Goal: Information Seeking & Learning: Understand process/instructions

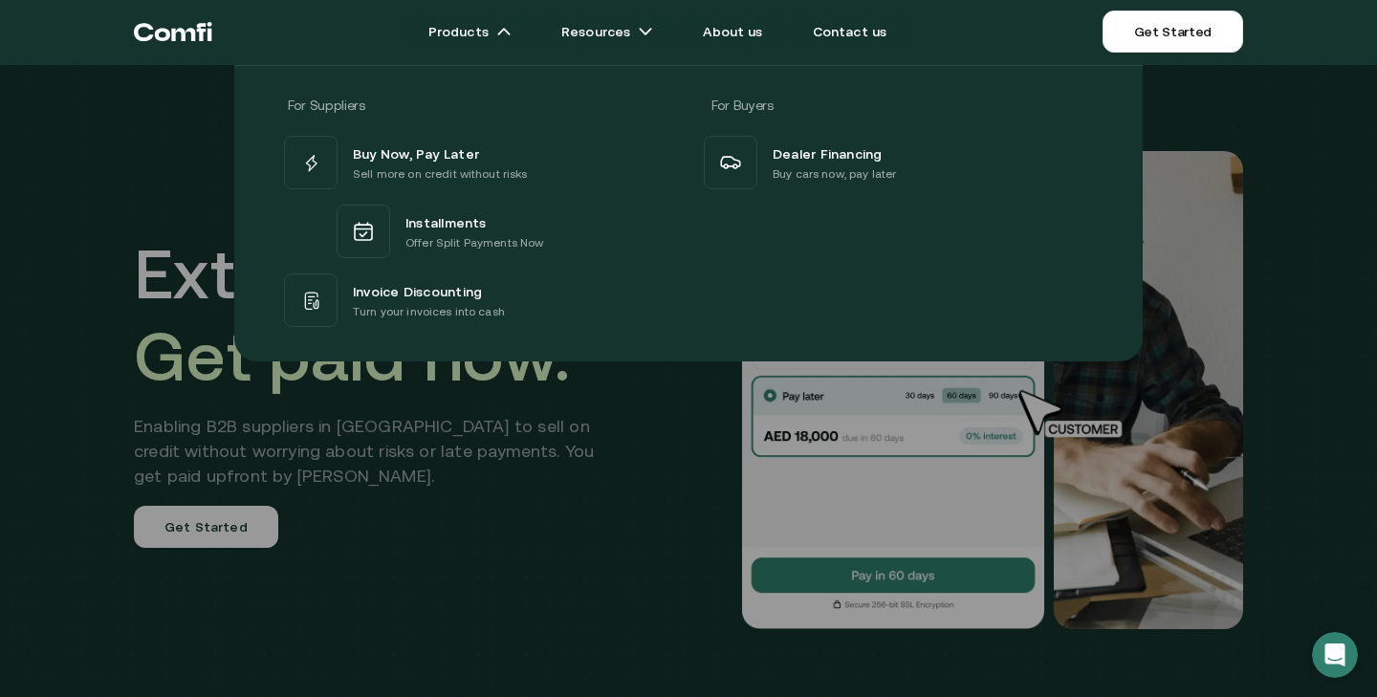
click at [405, 452] on div at bounding box center [688, 413] width 1377 height 697
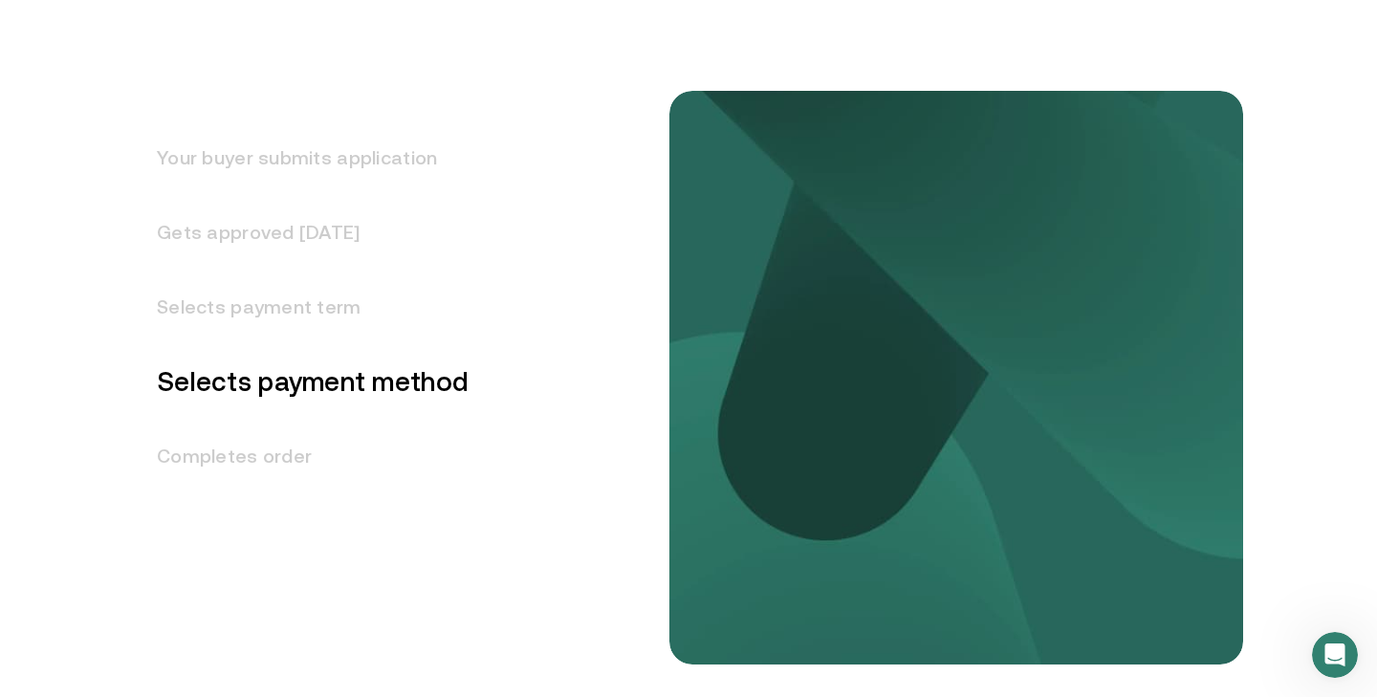
scroll to position [2500, 0]
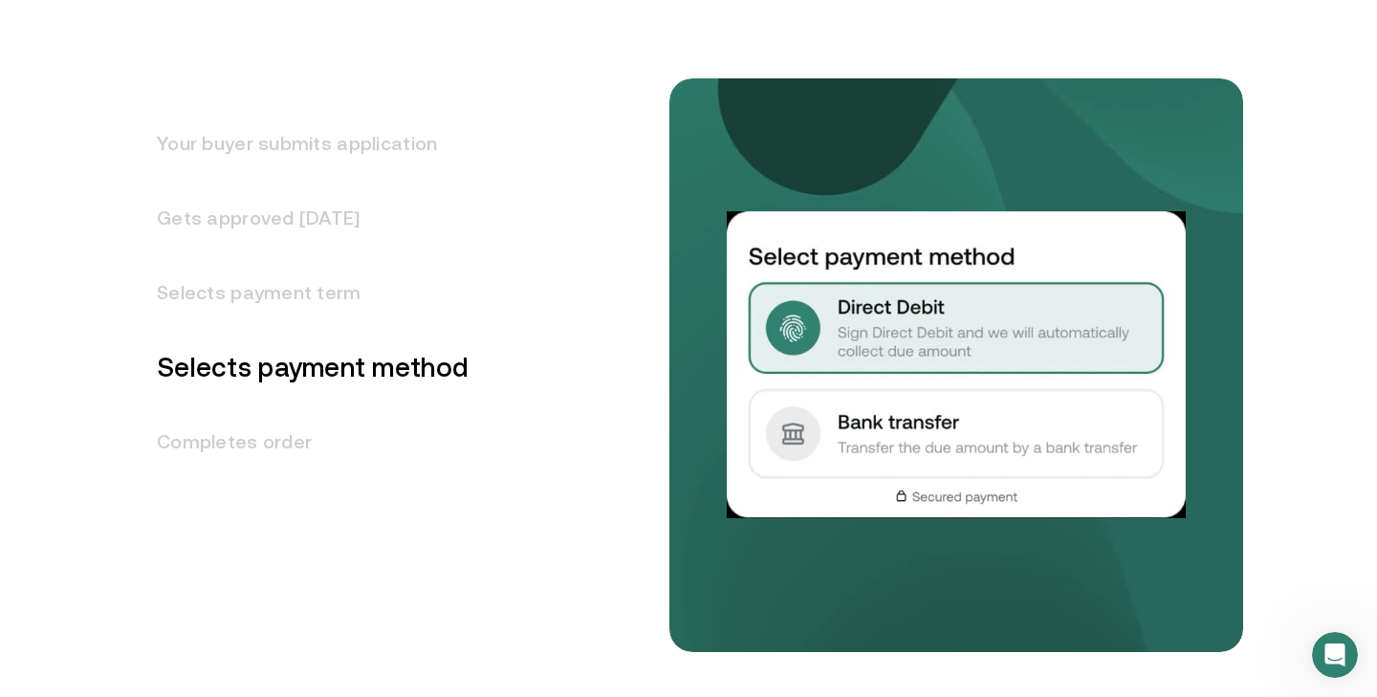
click at [333, 208] on h3 "Gets approved [DATE]" at bounding box center [301, 218] width 335 height 75
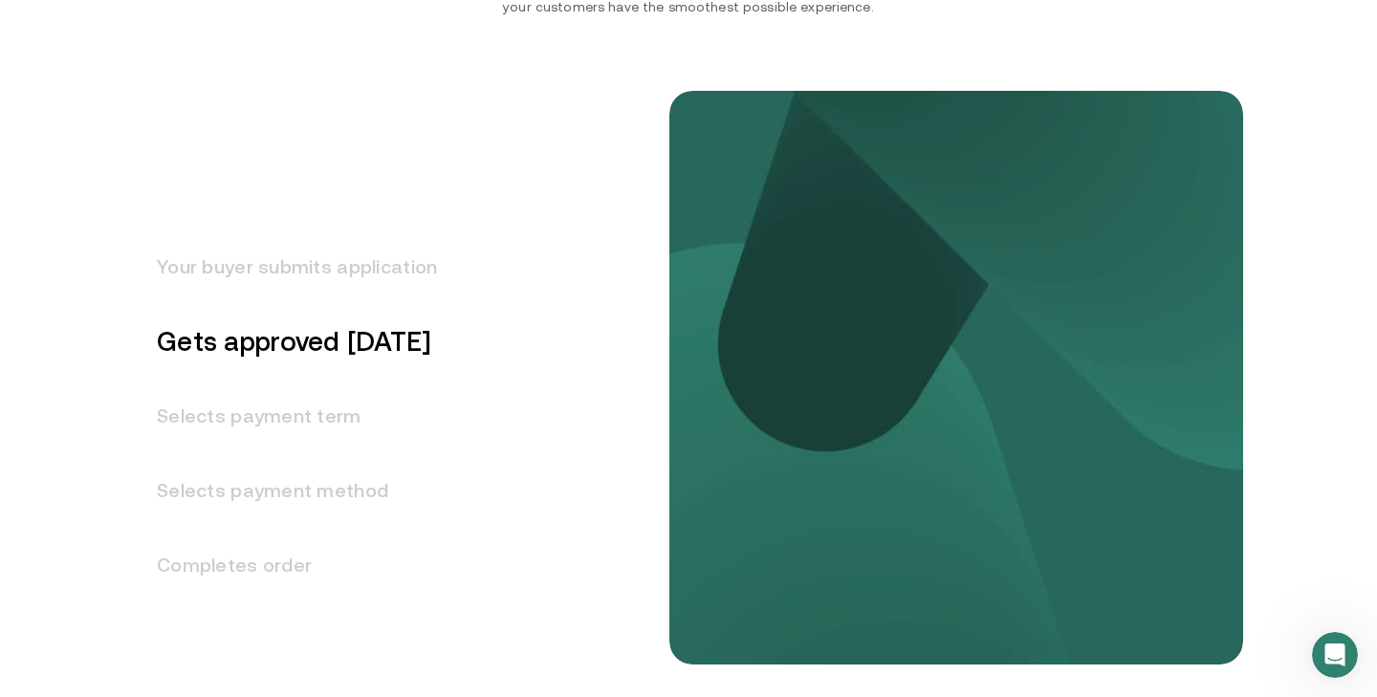
scroll to position [2371, 0]
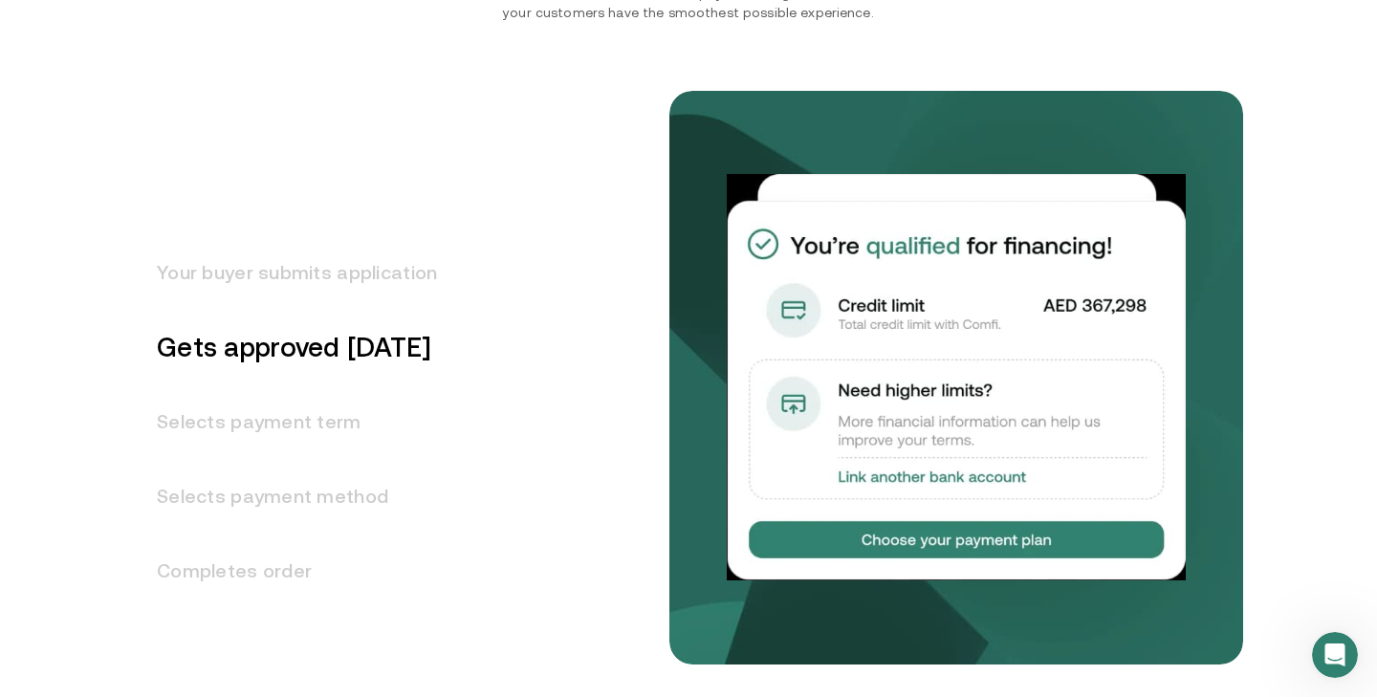
click at [288, 434] on h3 "Selects payment term" at bounding box center [285, 421] width 303 height 75
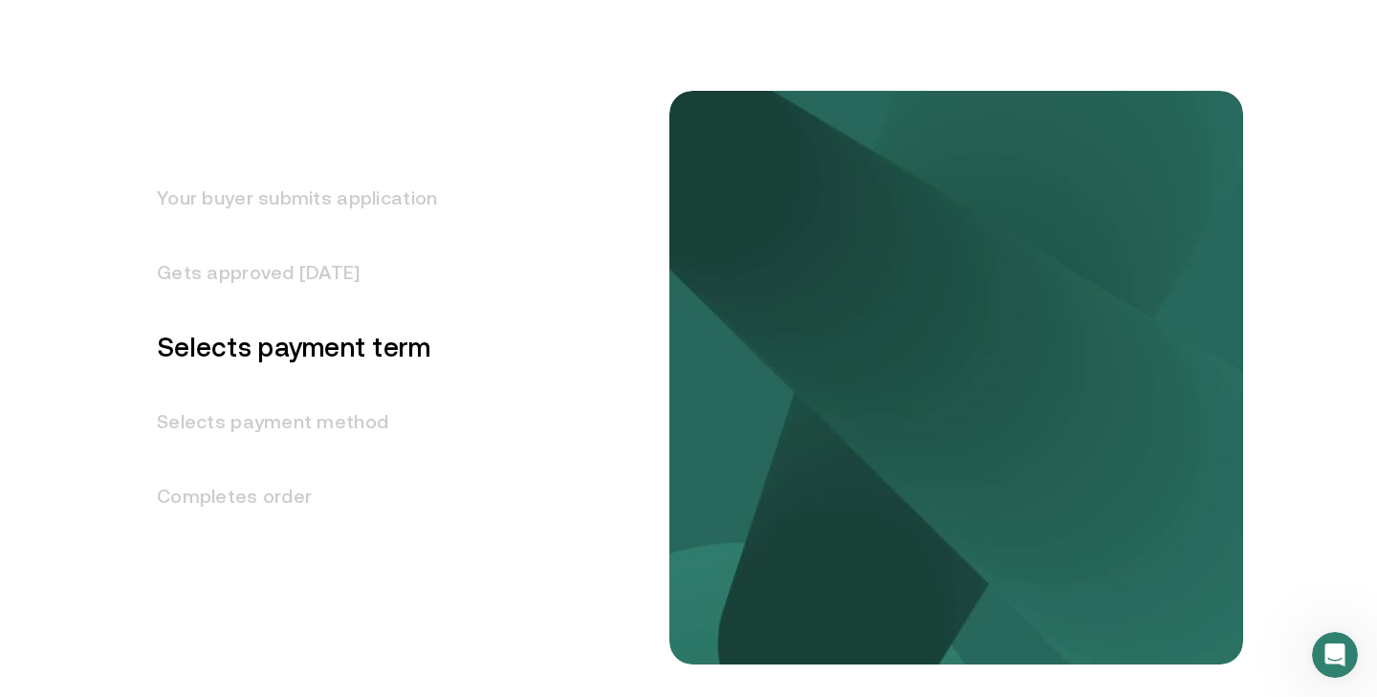
scroll to position [2446, 0]
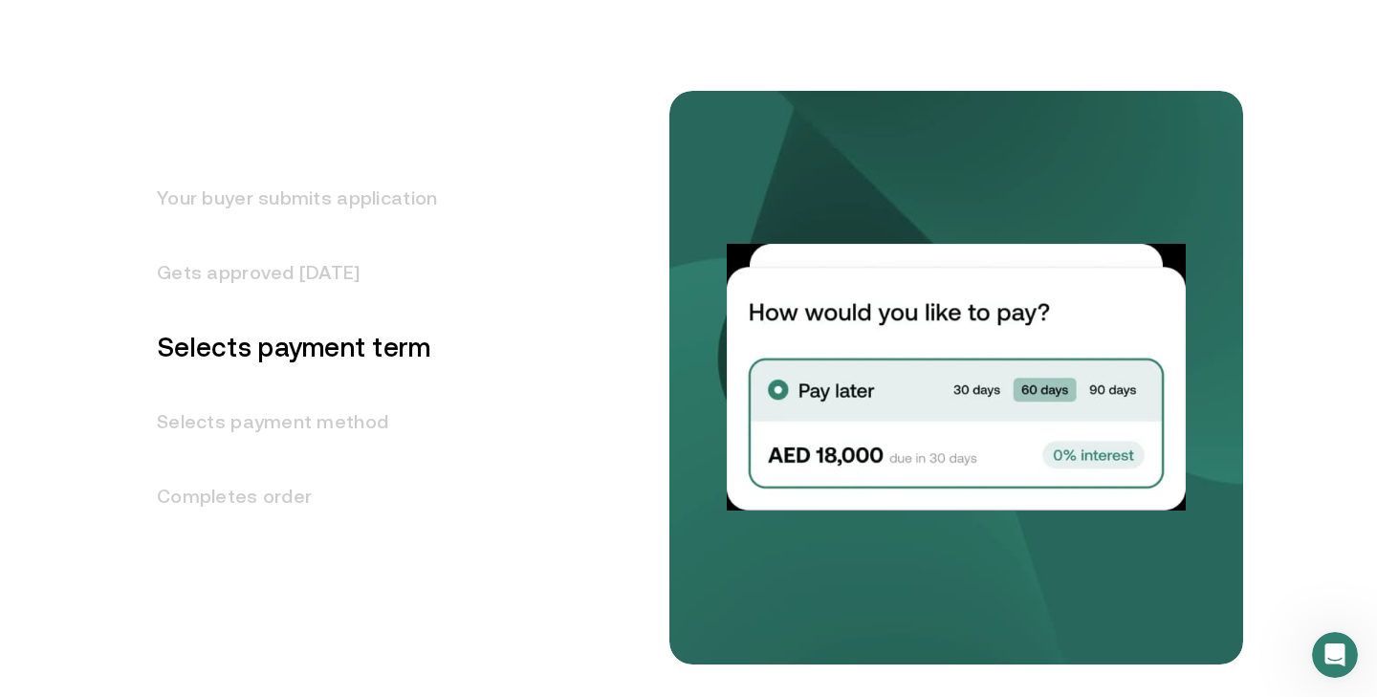
click at [288, 434] on h3 "Selects payment method" at bounding box center [285, 421] width 303 height 75
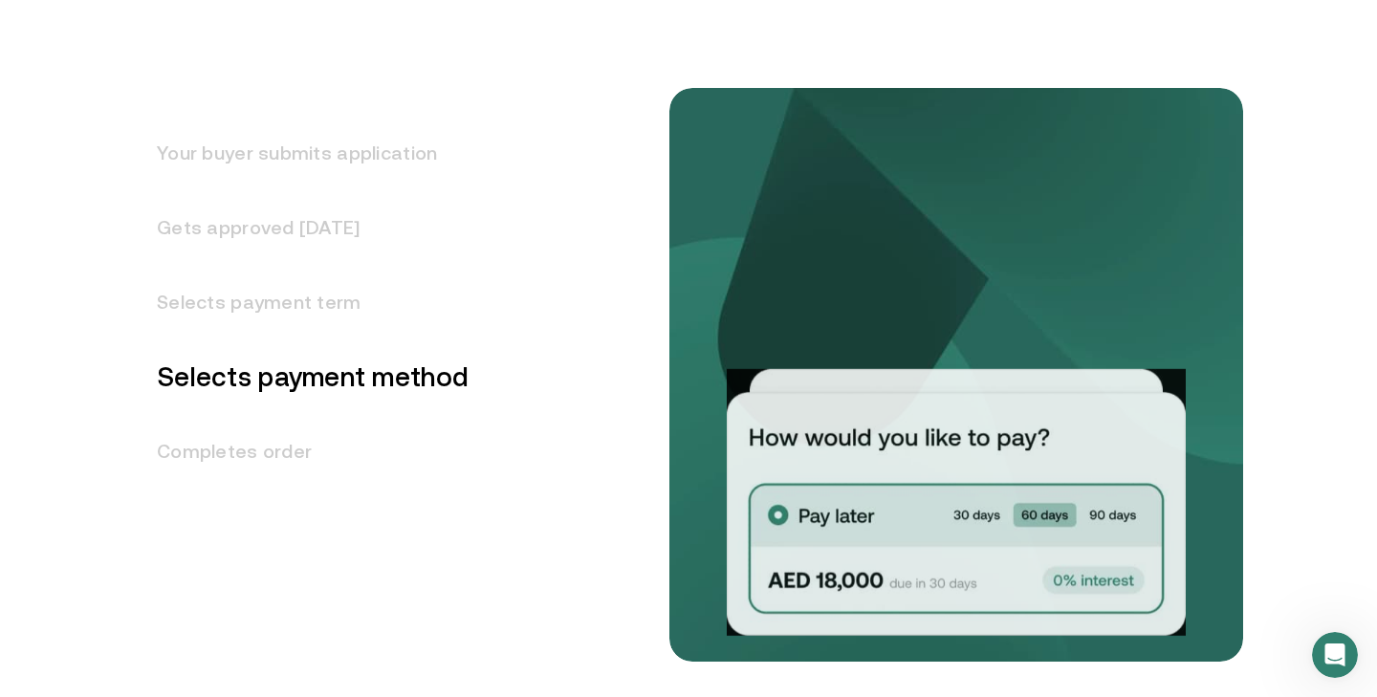
scroll to position [2520, 0]
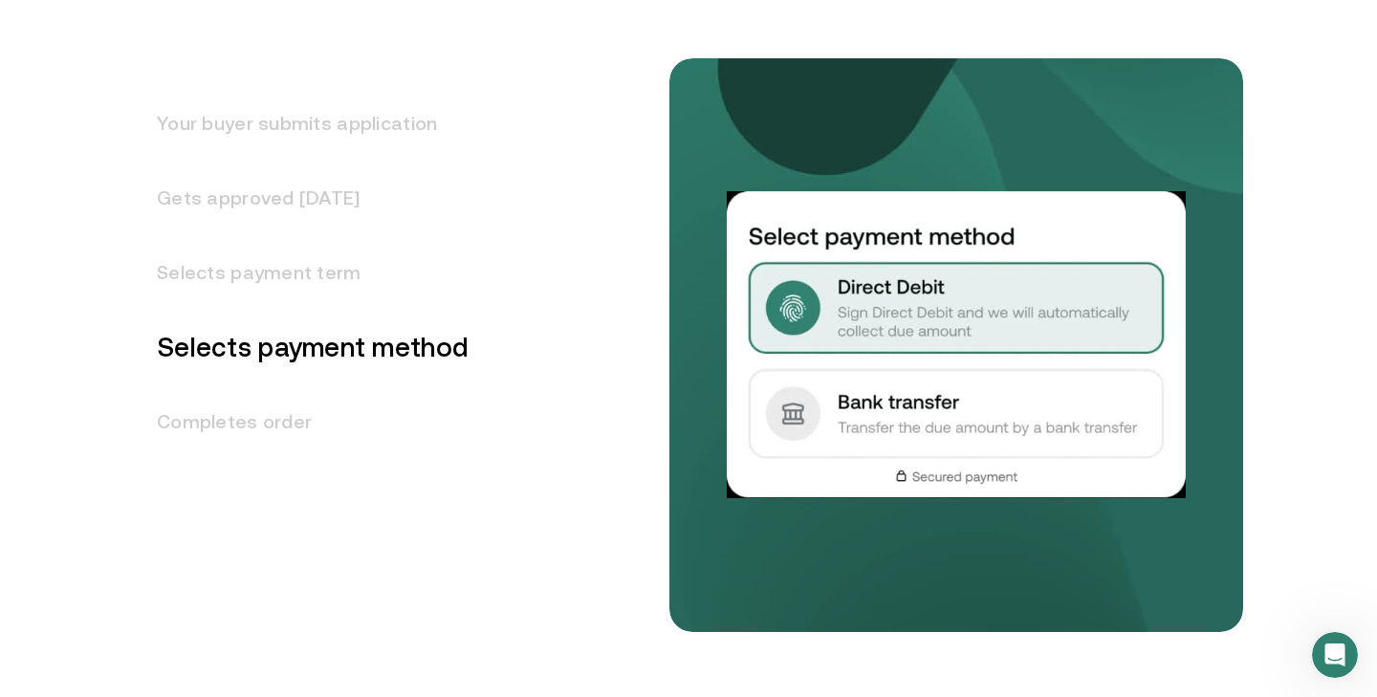
click at [281, 431] on h3 "Completes order" at bounding box center [301, 421] width 335 height 75
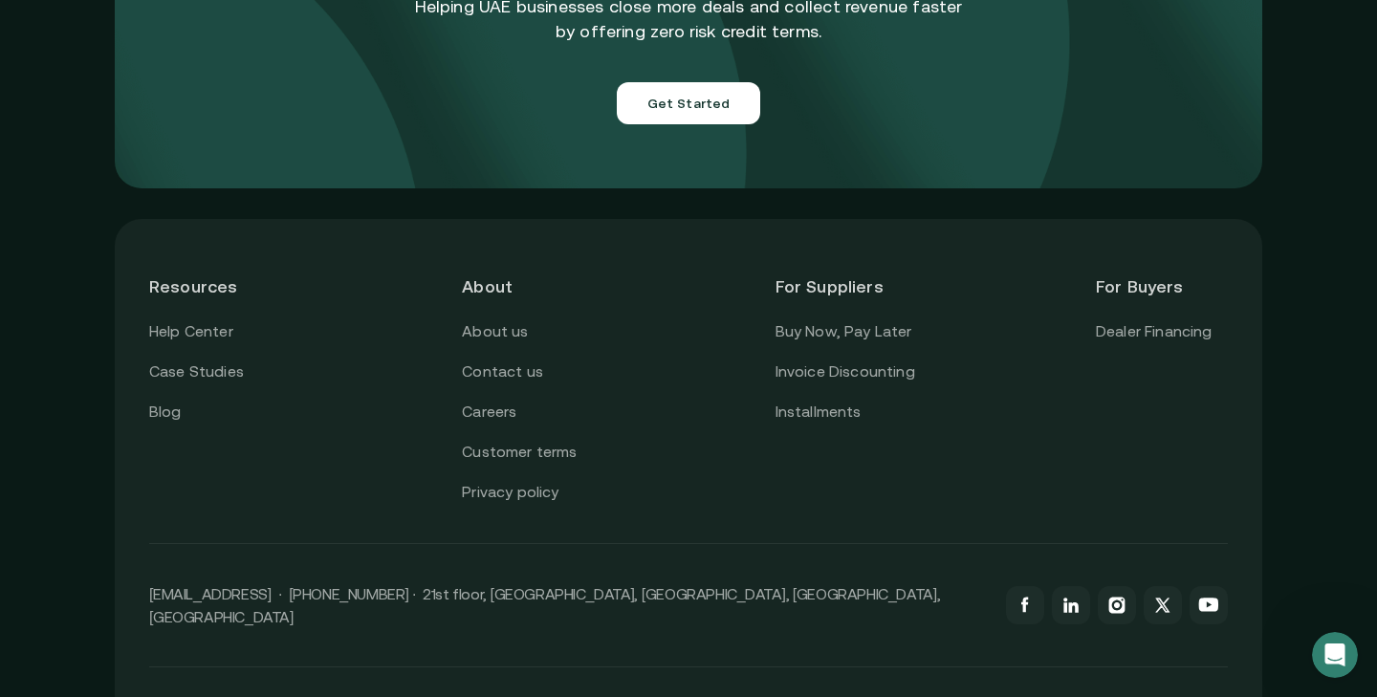
scroll to position [6870, 0]
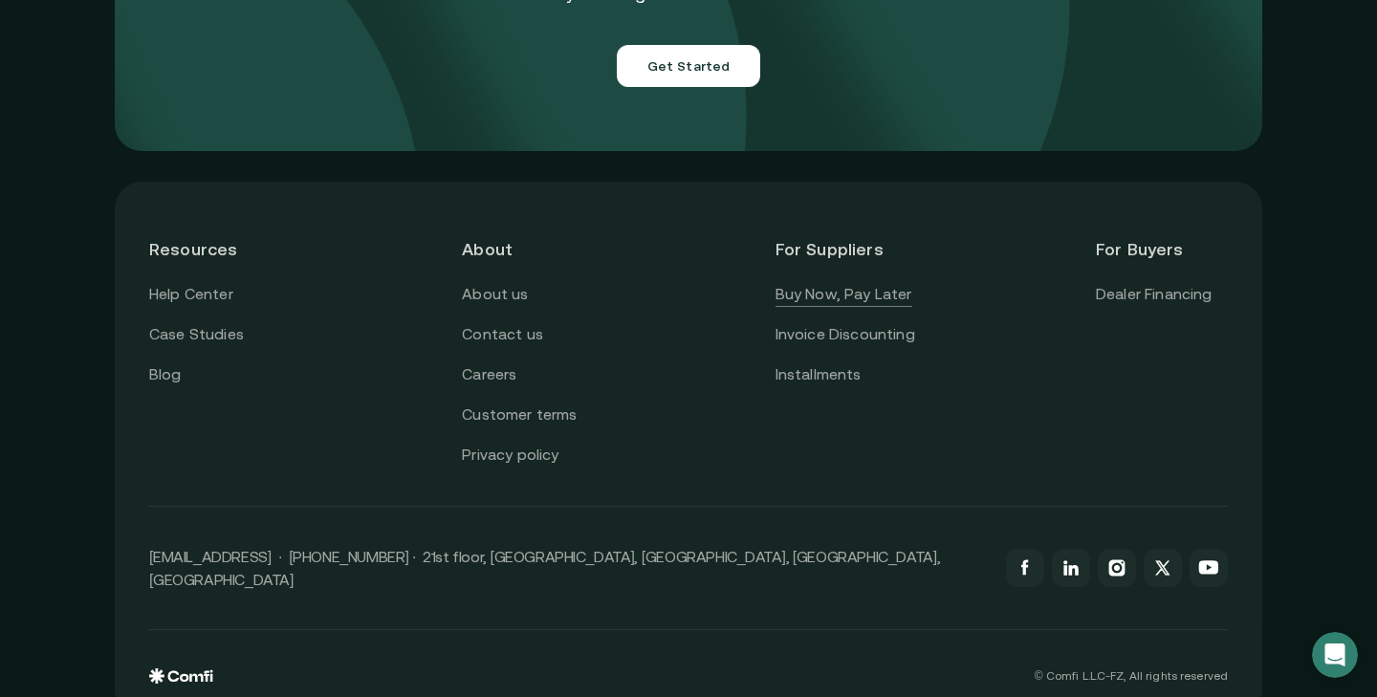
click at [857, 282] on link "Buy Now, Pay Later" at bounding box center [844, 294] width 137 height 25
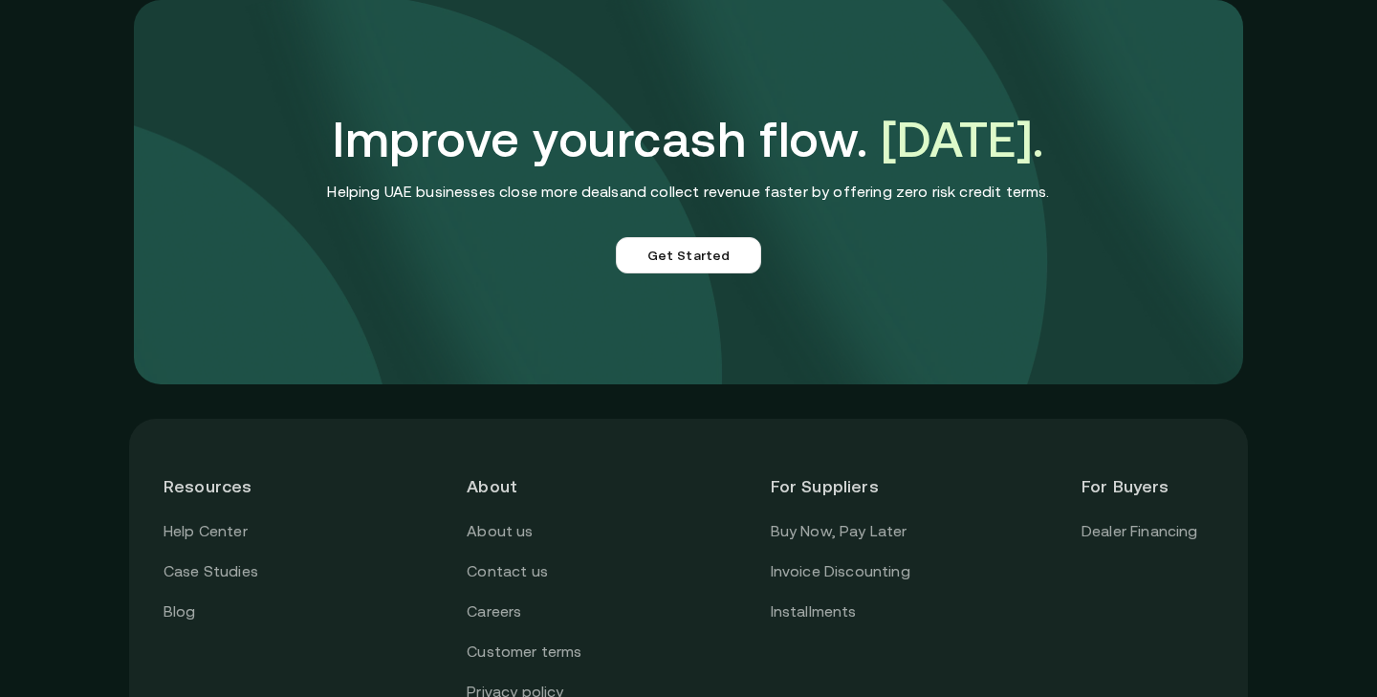
scroll to position [5078, 0]
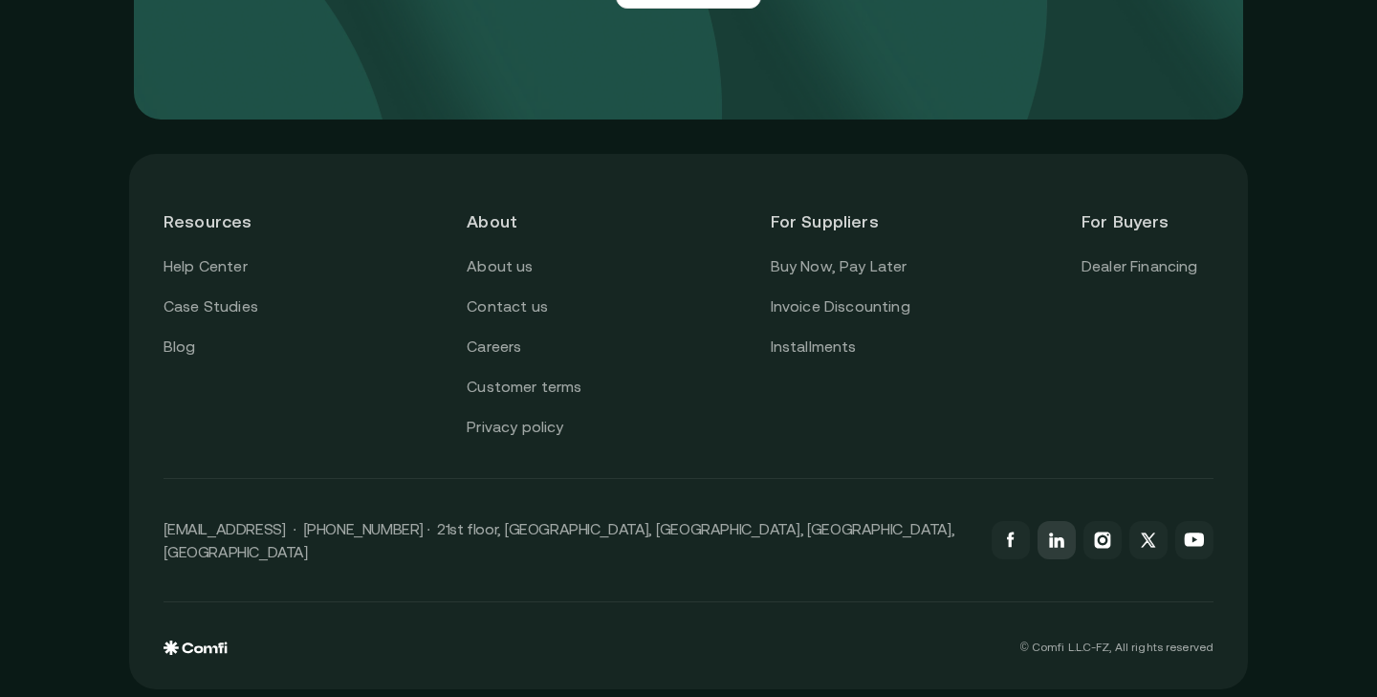
click at [1059, 538] on icon at bounding box center [1056, 540] width 23 height 23
